Goal: Find specific page/section: Find specific page/section

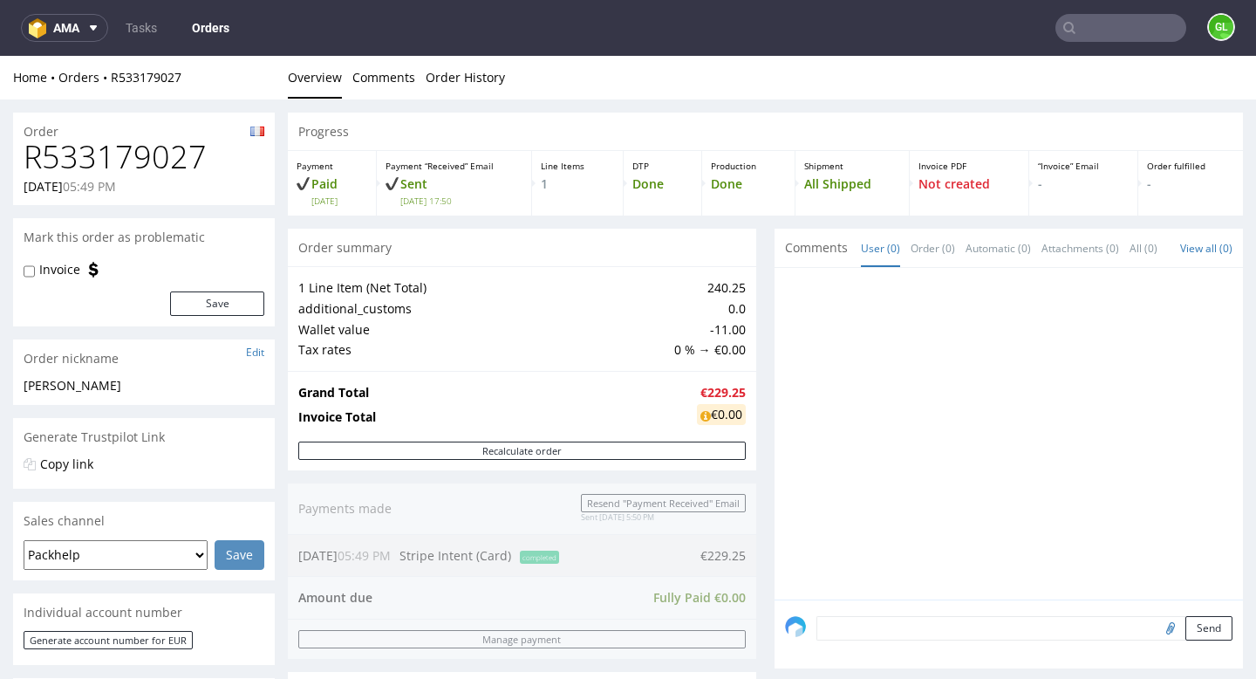
scroll to position [320, 0]
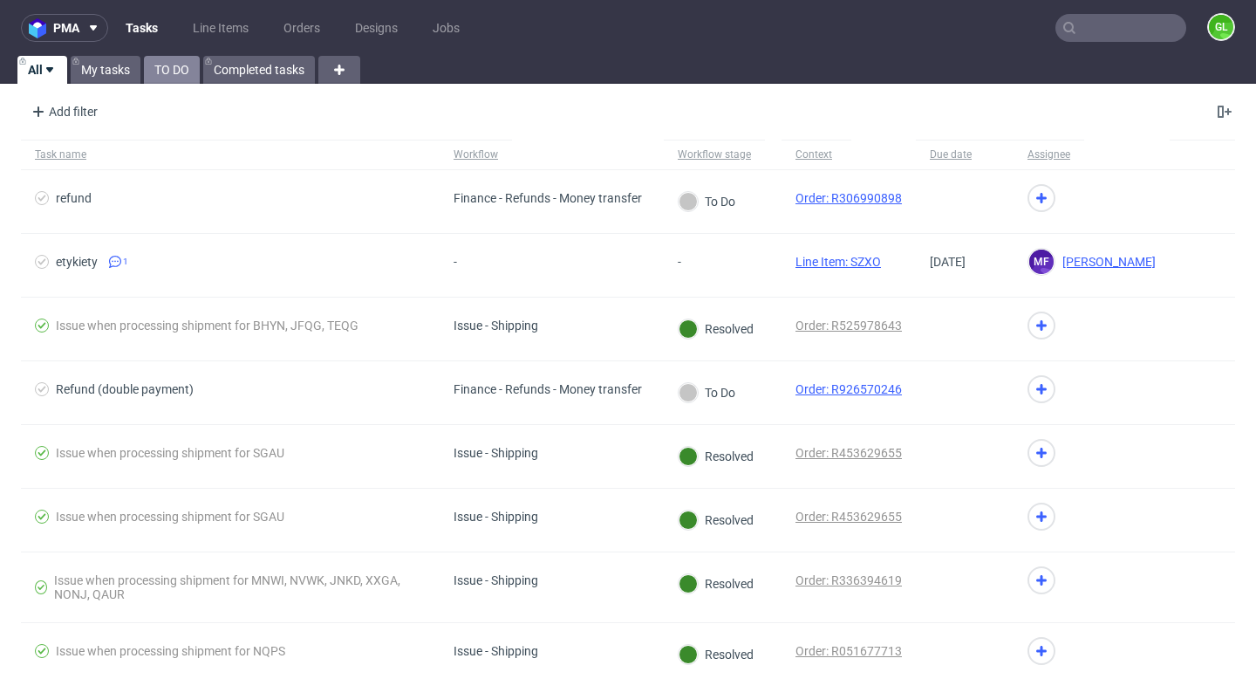
click at [160, 65] on link "TO DO" at bounding box center [172, 70] width 56 height 28
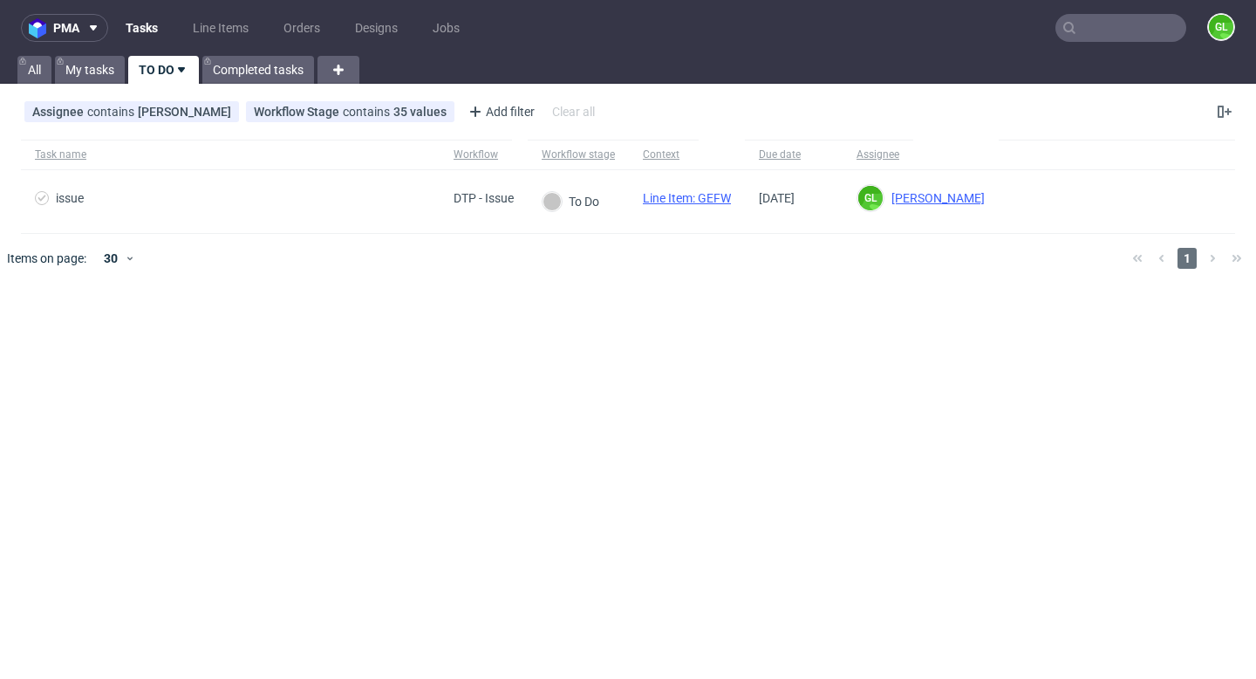
click at [1154, 35] on input "text" at bounding box center [1120, 28] width 131 height 28
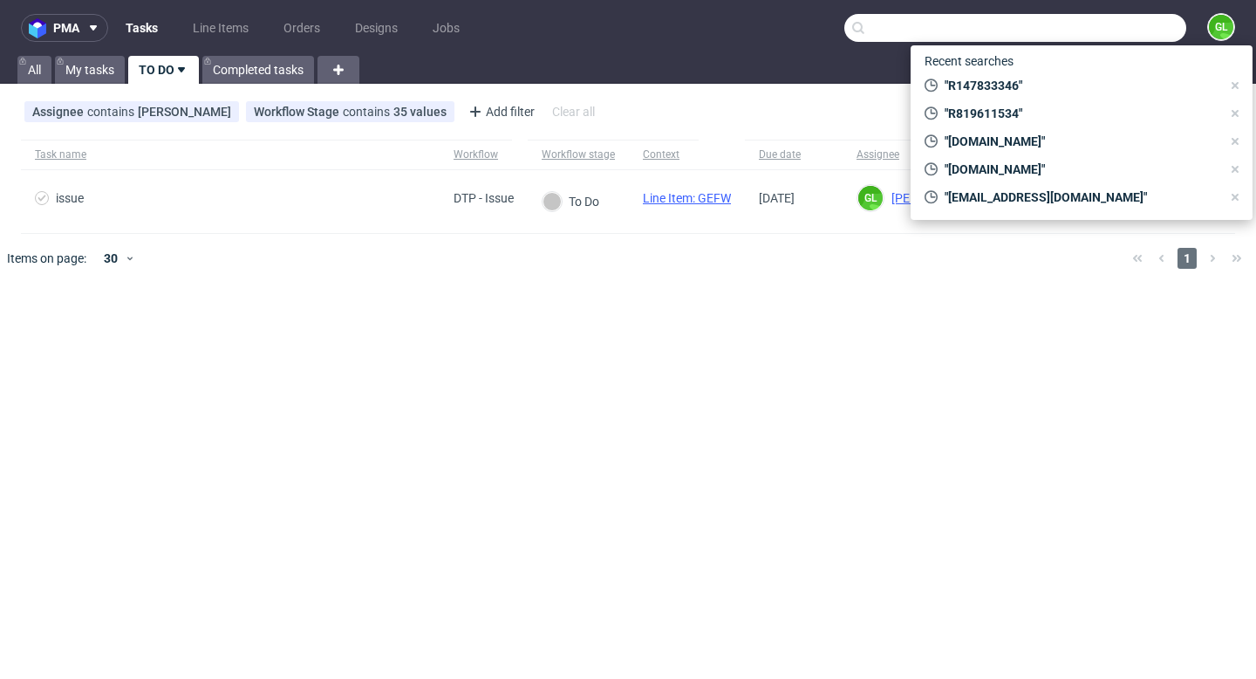
paste input "R926531358"
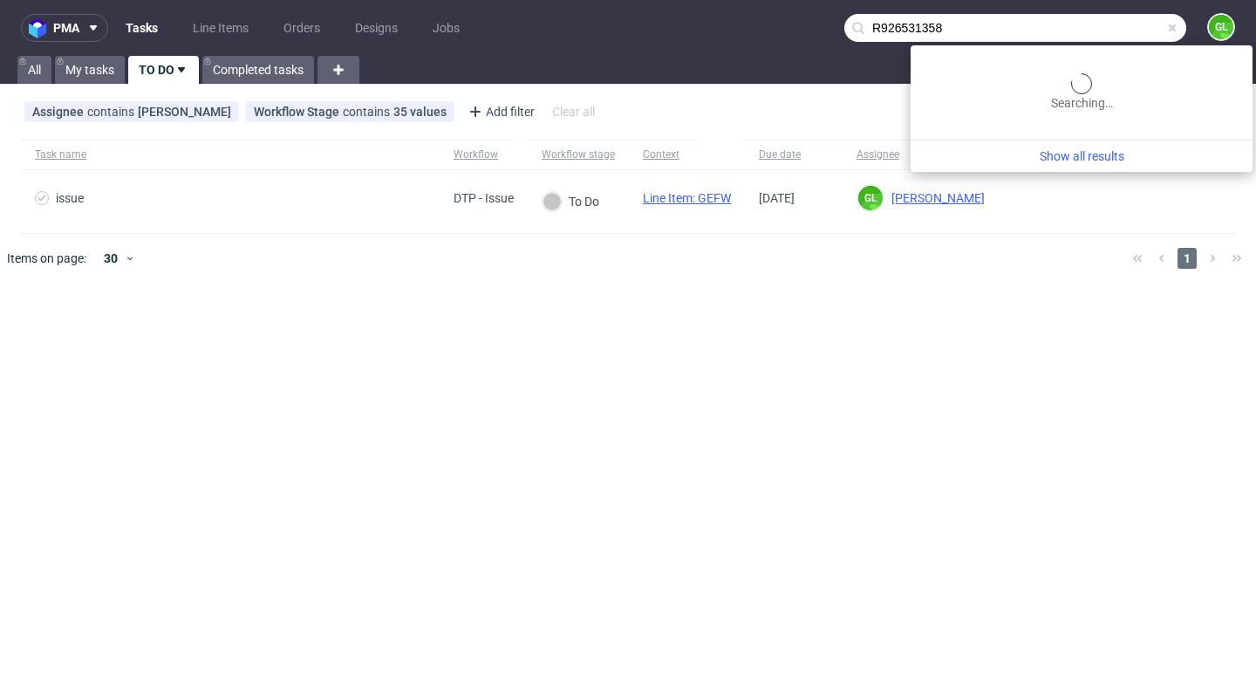
type input "R926531358"
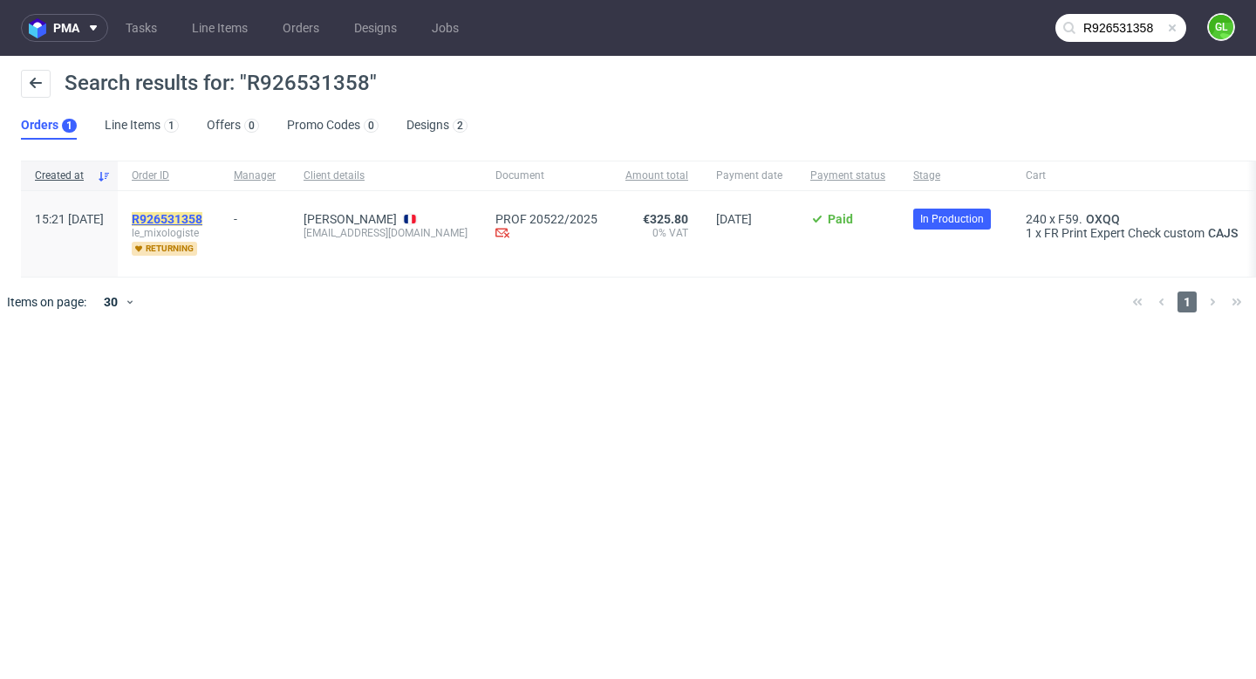
click at [202, 220] on mark "R926531358" at bounding box center [167, 219] width 71 height 14
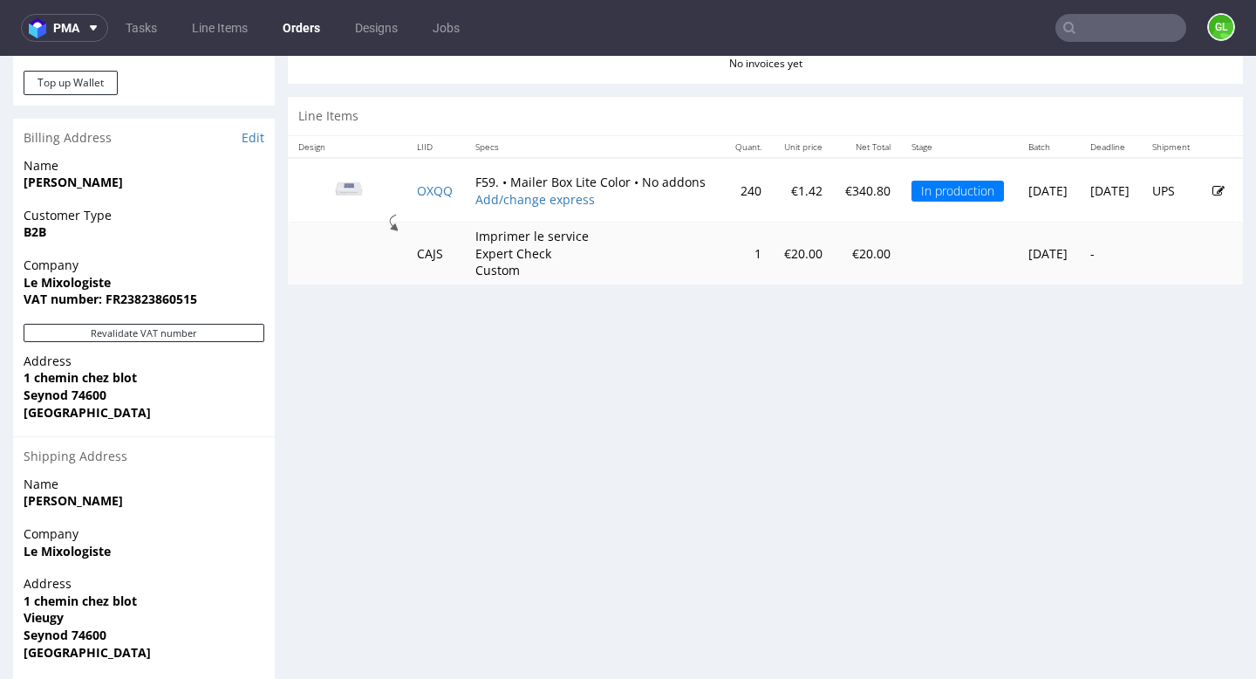
scroll to position [809, 0]
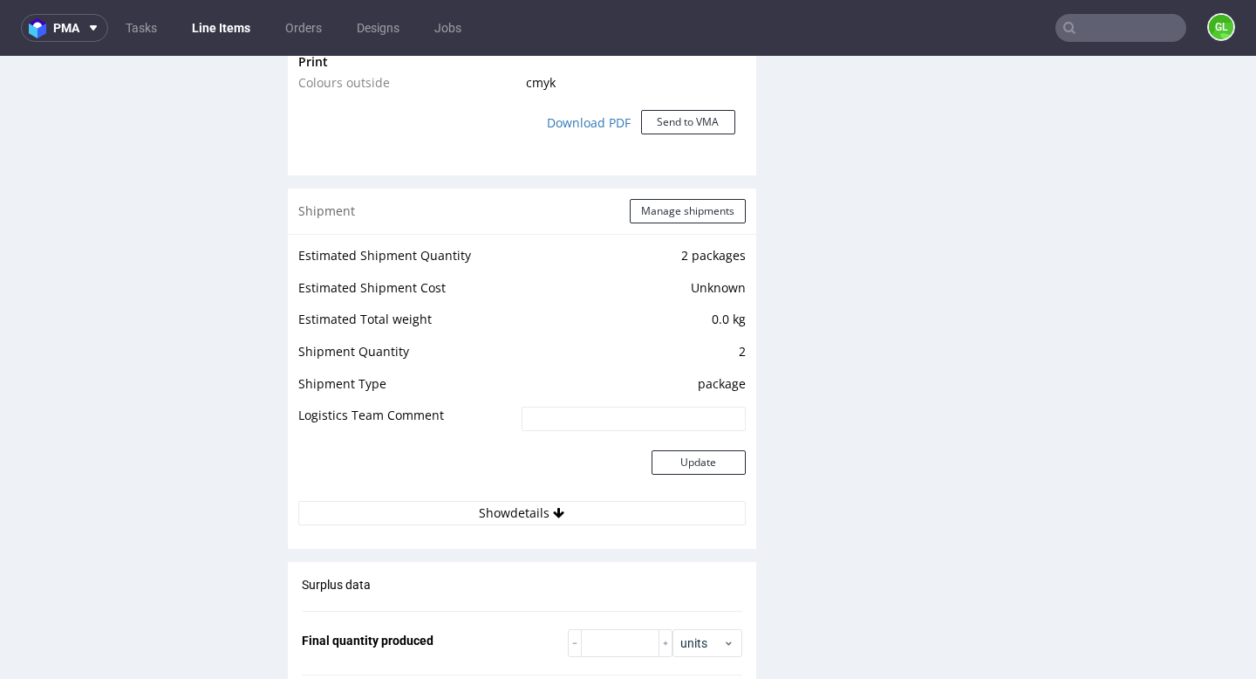
scroll to position [1618, 0]
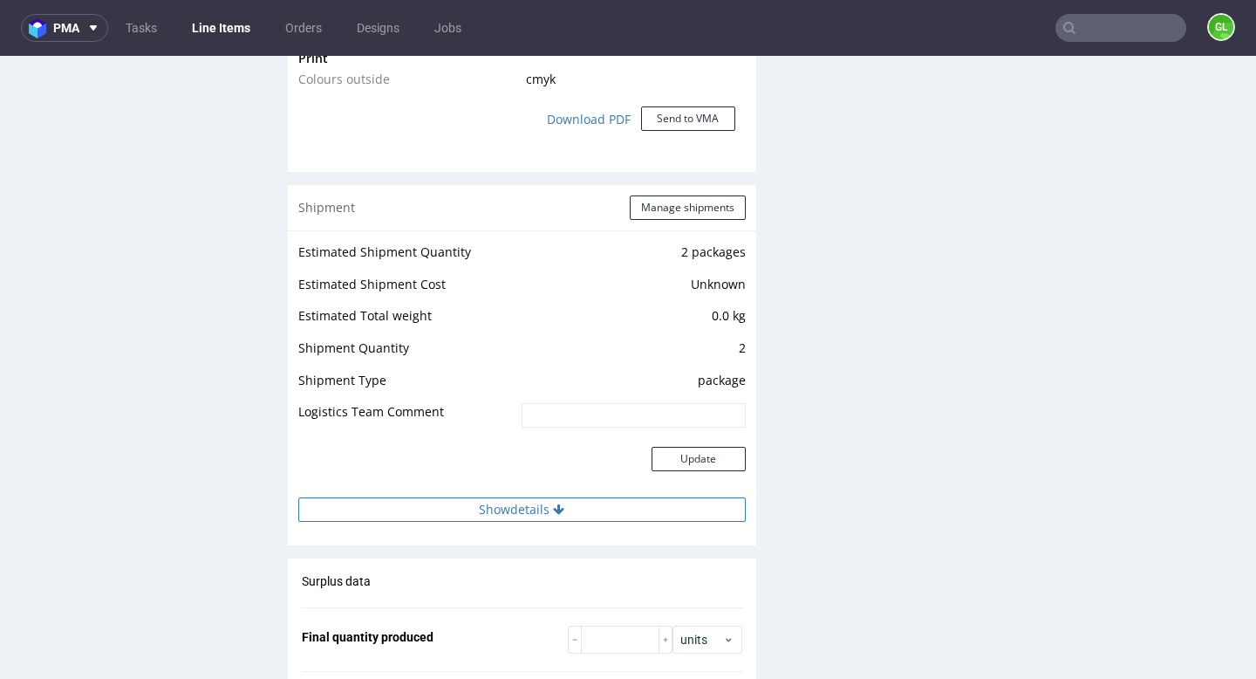
click at [532, 514] on button "Show details" at bounding box center [521, 509] width 447 height 24
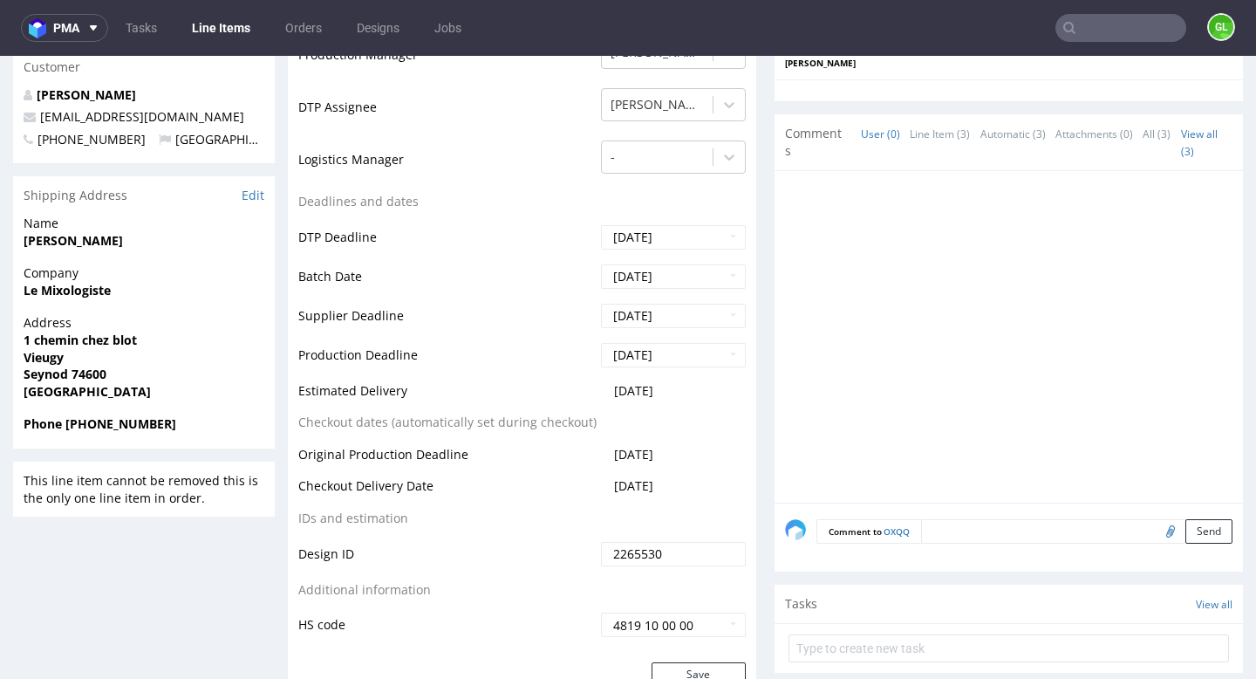
scroll to position [563, 0]
